Goal: Task Accomplishment & Management: Use online tool/utility

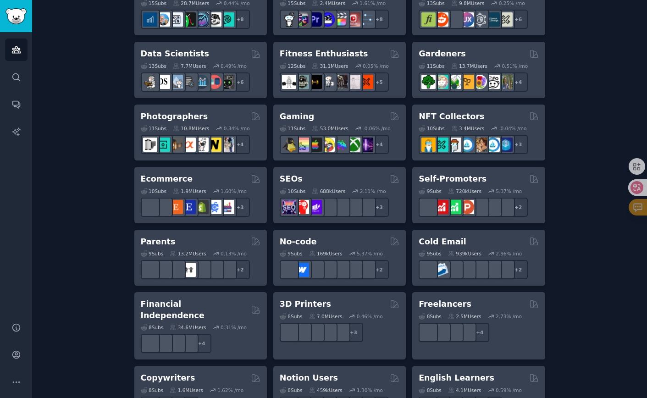
scroll to position [395, 0]
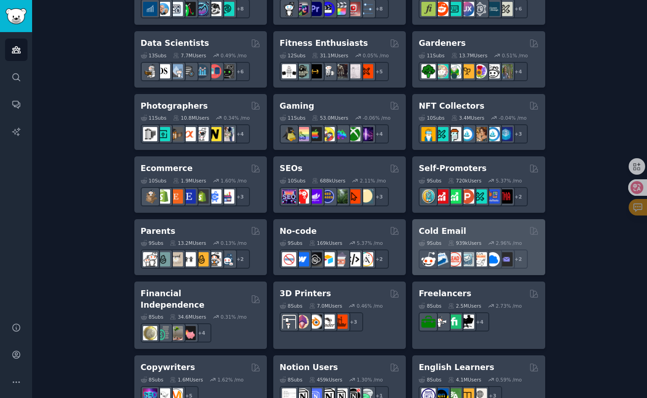
click at [460, 226] on div "Cold Email" at bounding box center [479, 231] width 120 height 11
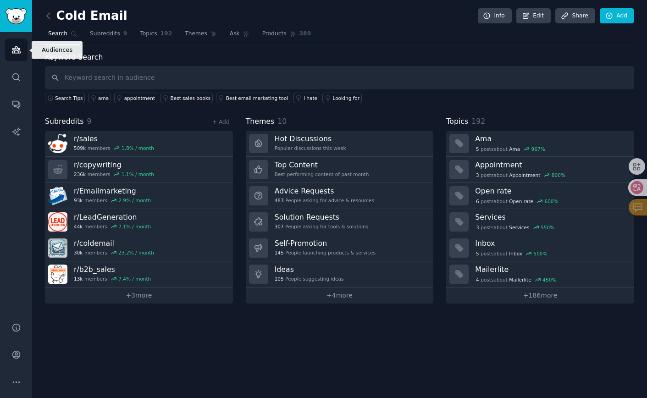
click at [20, 54] on icon "Sidebar" at bounding box center [16, 50] width 10 height 10
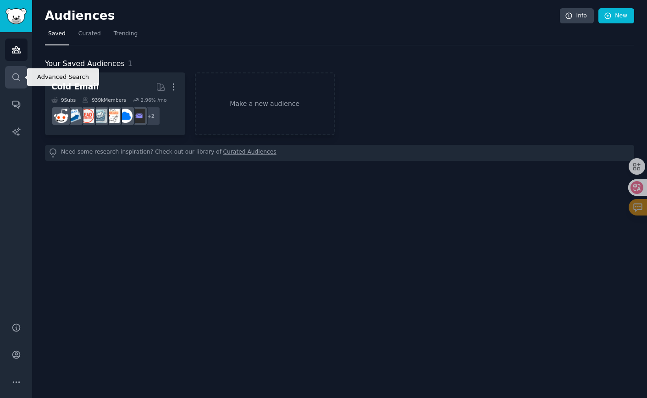
click at [22, 81] on link "Search" at bounding box center [16, 77] width 22 height 22
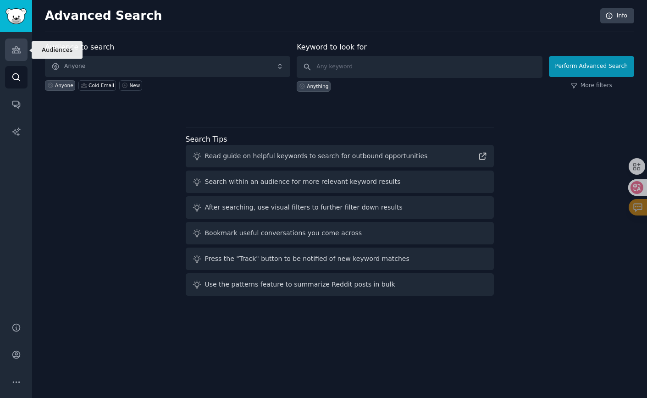
click at [11, 45] on icon "Sidebar" at bounding box center [16, 50] width 10 height 10
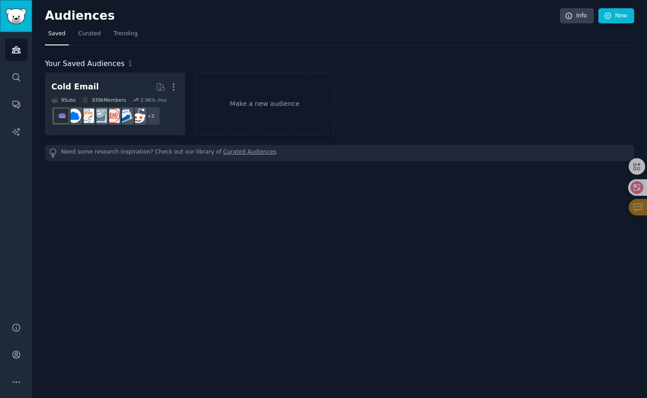
click at [29, 23] on link "Sidebar" at bounding box center [16, 16] width 32 height 32
click at [261, 109] on link "Make a new audience" at bounding box center [265, 103] width 140 height 63
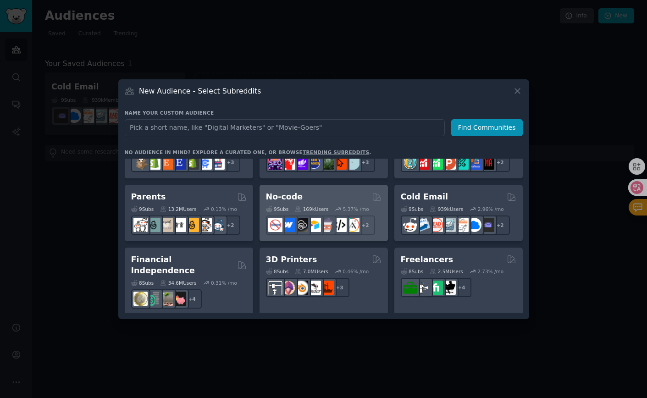
scroll to position [412, 0]
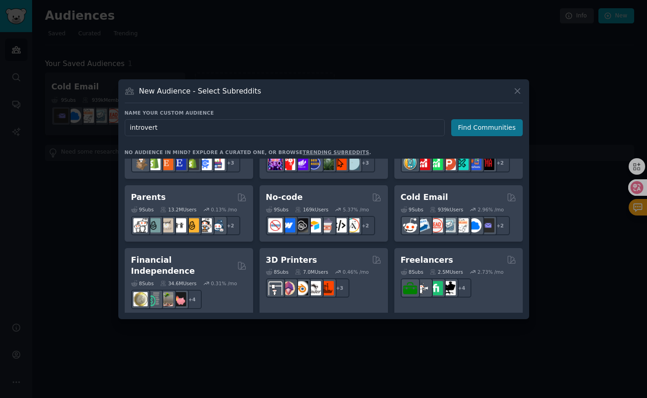
type input "introvert"
click at [486, 121] on button "Find Communities" at bounding box center [487, 127] width 72 height 17
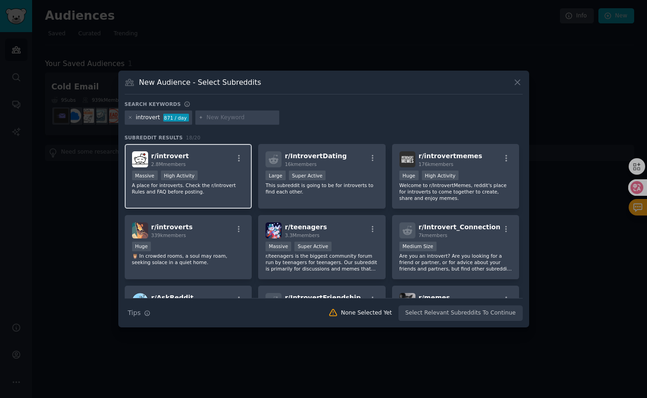
click at [232, 185] on p "A place for introverts. Check the r/introvert Rules and FAQ before posting." at bounding box center [188, 188] width 113 height 13
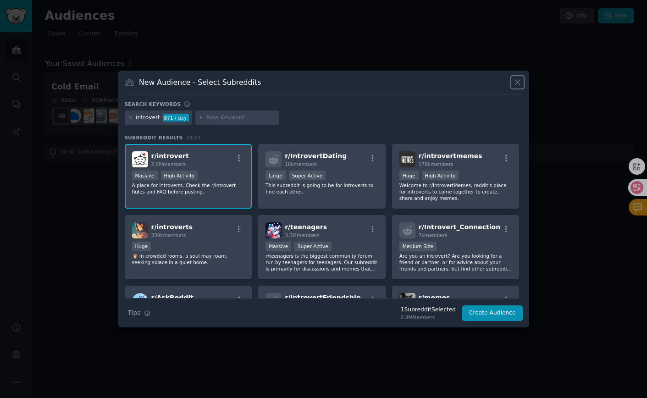
click at [515, 87] on button at bounding box center [518, 82] width 11 height 11
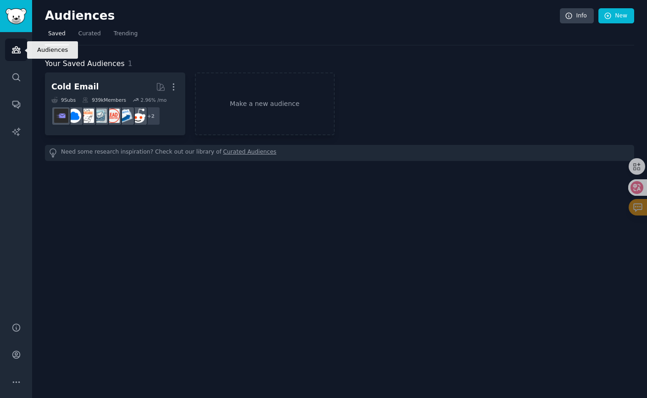
click at [22, 45] on link "Audiences" at bounding box center [16, 50] width 22 height 22
click at [571, 18] on icon at bounding box center [569, 16] width 8 height 8
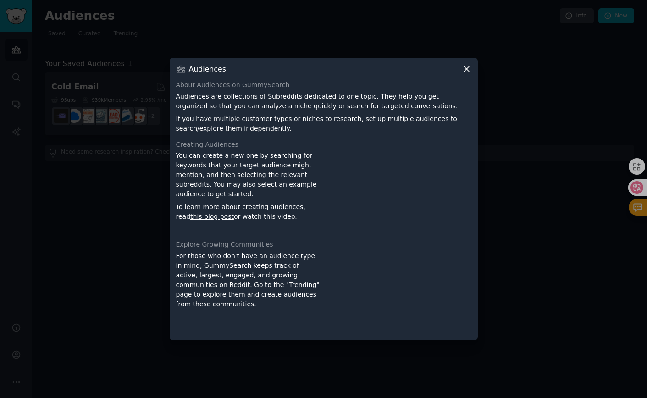
click at [466, 69] on icon at bounding box center [466, 69] width 5 height 5
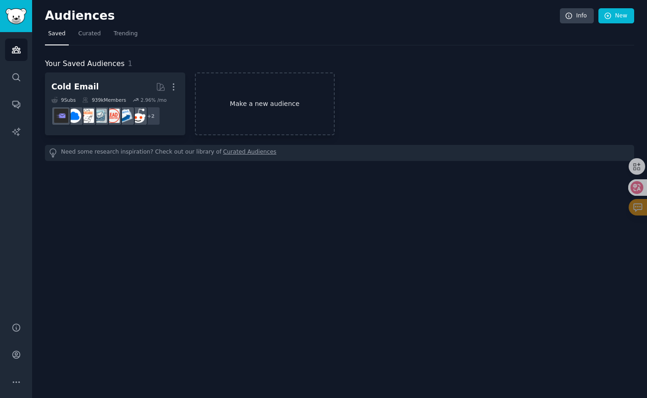
click at [284, 90] on link "Make a new audience" at bounding box center [265, 103] width 140 height 63
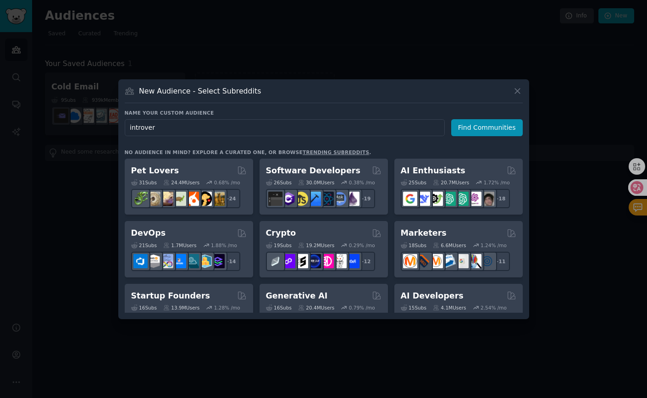
type input "introvert"
click button "Find Communities" at bounding box center [487, 127] width 72 height 17
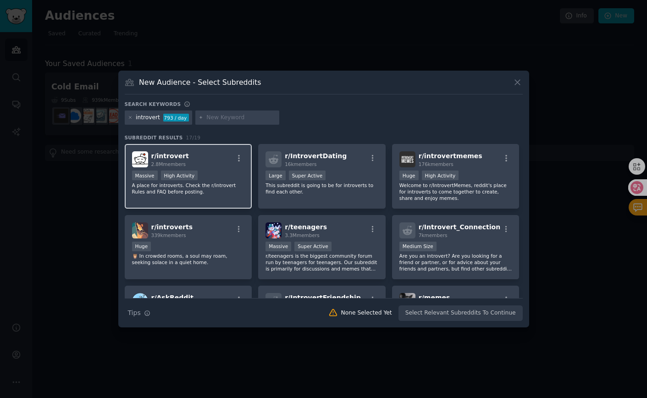
click at [221, 163] on div "r/ introvert 2.8M members" at bounding box center [188, 159] width 113 height 16
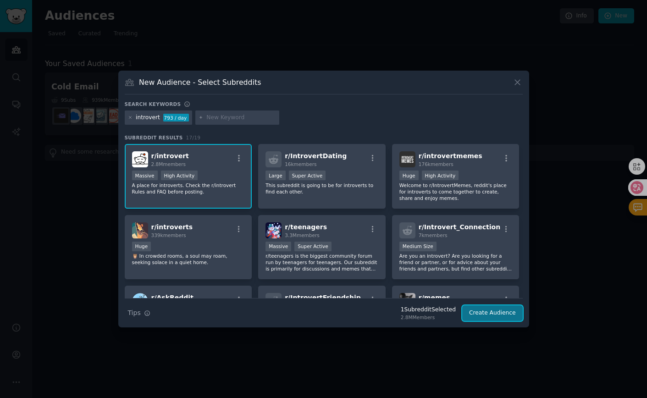
click at [496, 318] on button "Create Audience" at bounding box center [492, 314] width 61 height 16
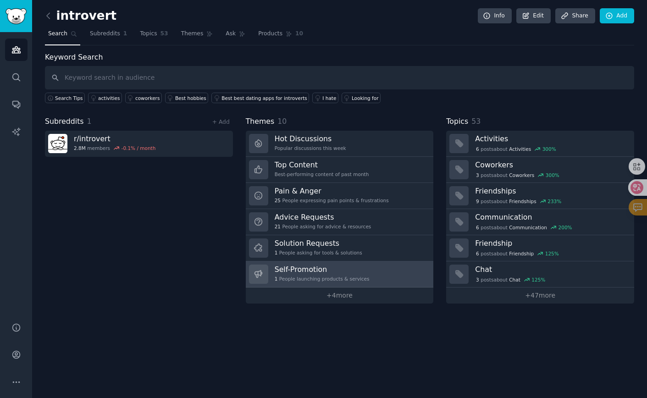
click at [380, 267] on link "Self-Promotion 1 People launching products & services" at bounding box center [340, 275] width 188 height 26
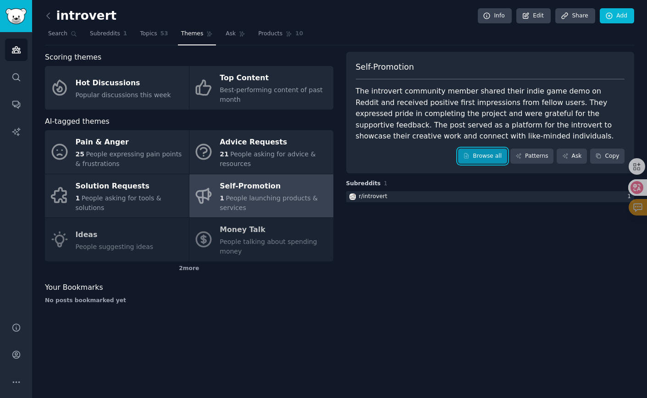
click at [475, 159] on link "Browse all" at bounding box center [482, 157] width 49 height 16
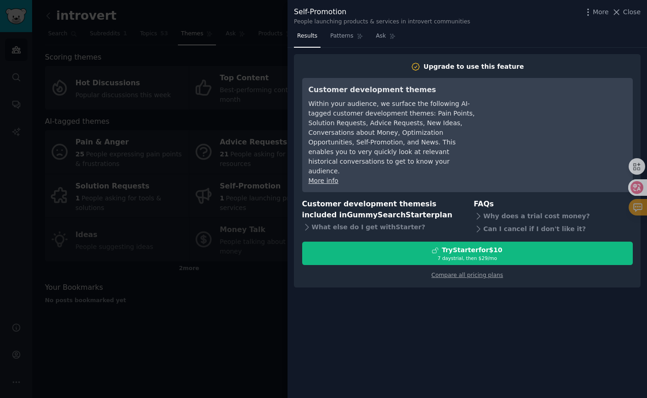
click at [262, 334] on div at bounding box center [323, 199] width 647 height 398
